Goal: Information Seeking & Learning: Learn about a topic

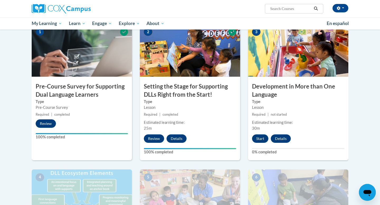
scroll to position [127, 0]
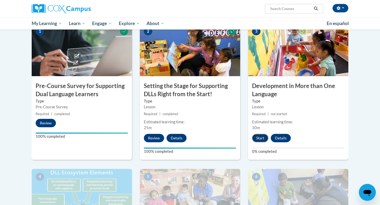
click at [259, 137] on button "Start" at bounding box center [260, 138] width 16 height 8
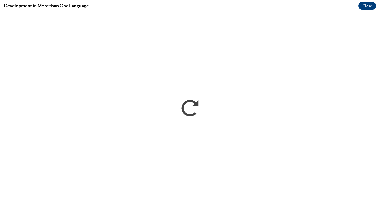
scroll to position [0, 0]
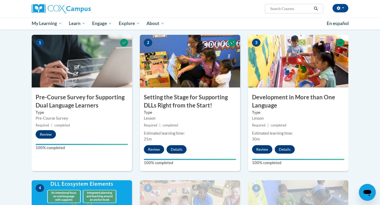
scroll to position [116, 0]
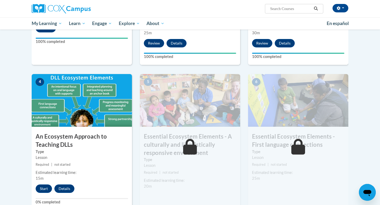
scroll to position [232, 0]
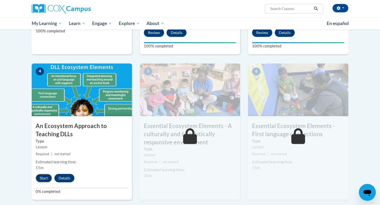
click at [41, 178] on button "Start" at bounding box center [44, 178] width 16 height 8
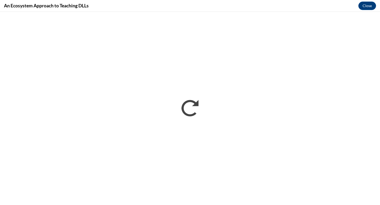
scroll to position [0, 0]
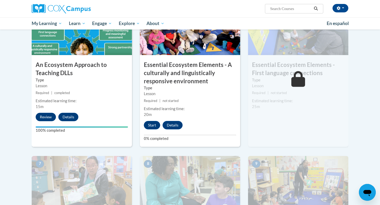
scroll to position [296, 0]
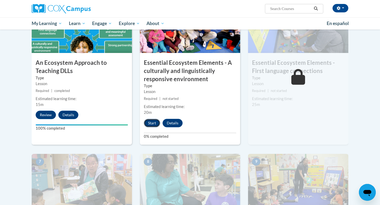
click at [154, 122] on button "Start" at bounding box center [152, 123] width 16 height 8
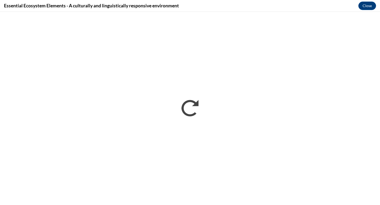
scroll to position [0, 0]
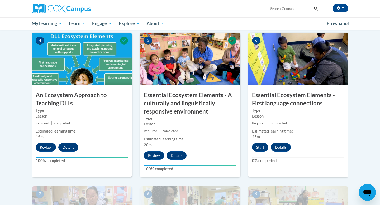
scroll to position [264, 0]
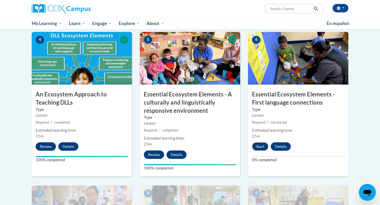
click at [262, 148] on button "Start" at bounding box center [260, 147] width 16 height 8
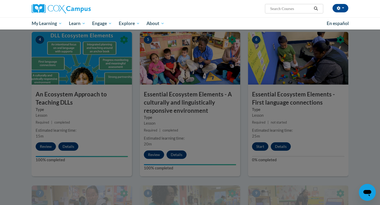
scroll to position [274, 0]
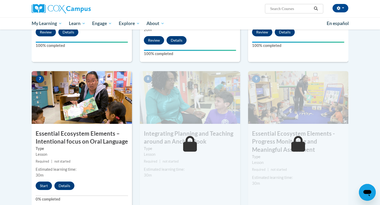
scroll to position [380, 0]
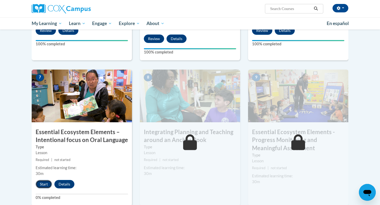
click at [44, 183] on button "Start" at bounding box center [44, 184] width 16 height 8
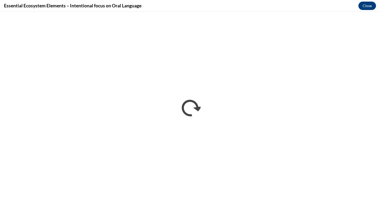
scroll to position [0, 0]
